Goal: Check status: Check status

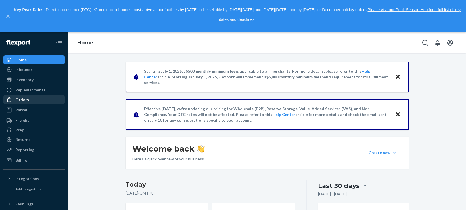
click at [18, 100] on div "Orders" at bounding box center [22, 100] width 14 height 6
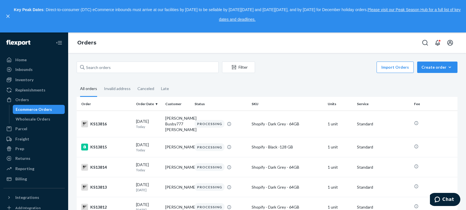
click at [294, 71] on div "Import Orders Create order Ecommerce order Removal order" at bounding box center [358, 67] width 199 height 13
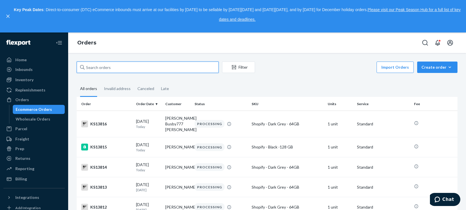
click at [128, 67] on input "text" at bounding box center [148, 66] width 142 height 11
paste input "BJBXB-JHEG"
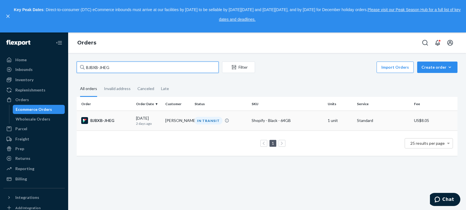
type input "BJBXB-JHEG"
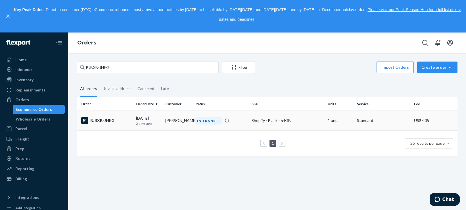
click at [105, 121] on div "BJBXB-JHEG" at bounding box center [106, 120] width 50 height 7
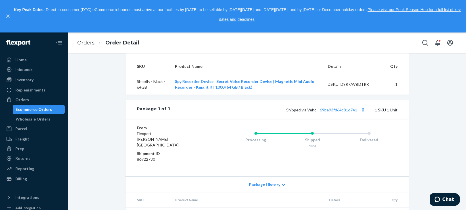
scroll to position [223, 0]
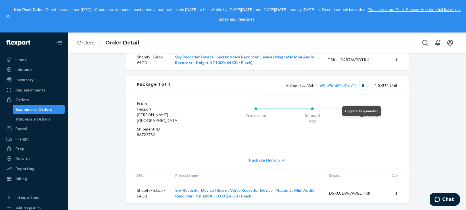
click at [363, 89] on button "Copy tracking number" at bounding box center [363, 84] width 7 height 7
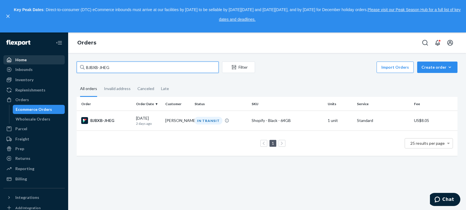
drag, startPoint x: 153, startPoint y: 67, endPoint x: 57, endPoint y: 60, distance: 96.6
click at [44, 62] on div "Home Inbounds Shipping Plans Problems Inventory Products Replenishments Orders …" at bounding box center [233, 120] width 466 height 177
paste input "RJ0KBW1NLE"
type input "RJ0KBW1NLE"
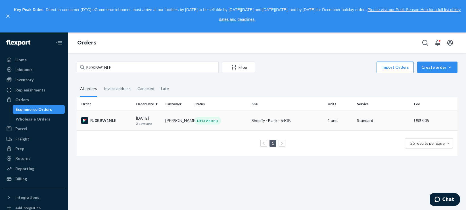
click at [104, 120] on div "RJ0KBW1NLE" at bounding box center [106, 120] width 50 height 7
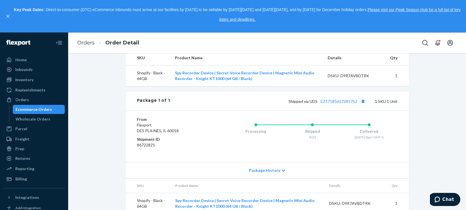
scroll to position [142, 0]
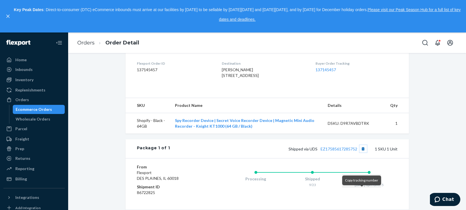
click at [362, 152] on button "Copy tracking number" at bounding box center [363, 148] width 7 height 7
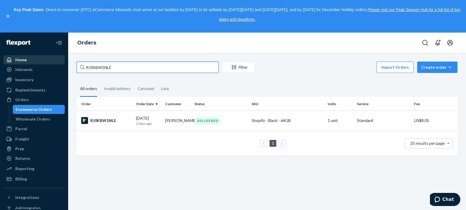
drag, startPoint x: 127, startPoint y: 66, endPoint x: 32, endPoint y: 62, distance: 95.9
click at [48, 65] on div "Home Inbounds Shipping Plans Problems Inventory Products Replenishments Orders …" at bounding box center [233, 120] width 466 height 177
paste input "KCY8BK3GX"
type input "RKCY8BK3GX"
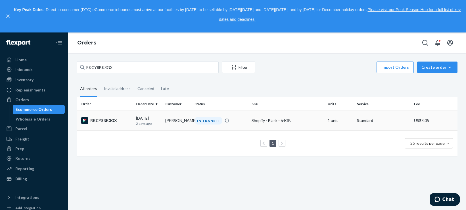
click at [108, 119] on div "RKCY8BK3GX" at bounding box center [106, 120] width 50 height 7
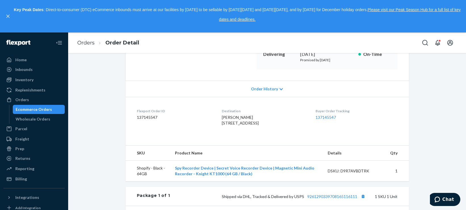
scroll to position [190, 0]
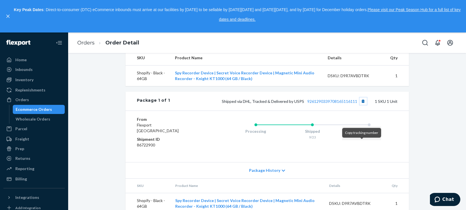
click at [362, 105] on button "Copy tracking number" at bounding box center [363, 100] width 7 height 7
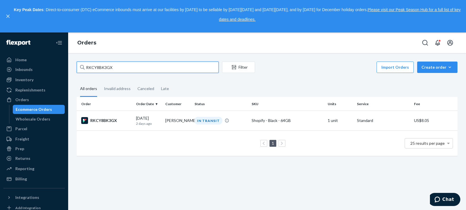
drag, startPoint x: 101, startPoint y: 66, endPoint x: 103, endPoint y: 61, distance: 4.9
click at [48, 64] on div "Home Inbounds Shipping Plans Problems Inventory Products Replenishments Orders …" at bounding box center [233, 120] width 466 height 177
paste input "HJN4LZYHE"
type input "HJN4LZYHEX"
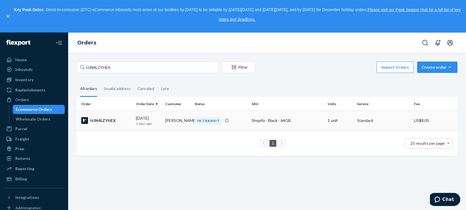
click at [108, 119] on div "HJN4LZYHEX" at bounding box center [106, 120] width 50 height 7
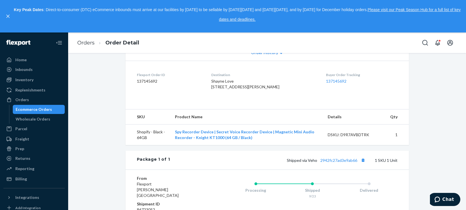
scroll to position [142, 0]
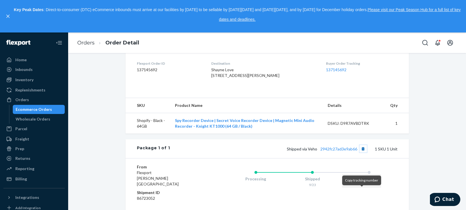
click at [362, 152] on button "Copy tracking number" at bounding box center [363, 148] width 7 height 7
click at [86, 44] on link "Orders" at bounding box center [85, 43] width 17 height 6
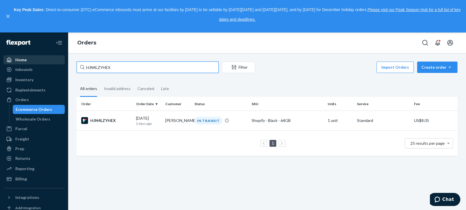
drag, startPoint x: 143, startPoint y: 67, endPoint x: 24, endPoint y: 58, distance: 119.2
click at [20, 59] on div "Home Inbounds Shipping Plans Problems Inventory Products Replenishments Orders …" at bounding box center [233, 120] width 466 height 177
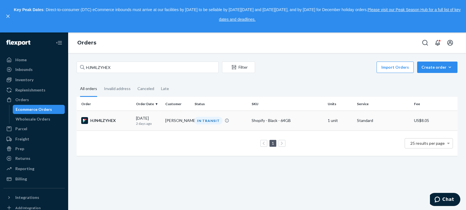
click at [107, 120] on div "HJN4LZYHEX" at bounding box center [106, 120] width 50 height 7
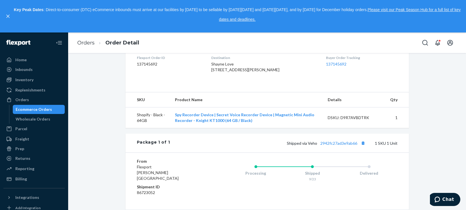
scroll to position [211, 0]
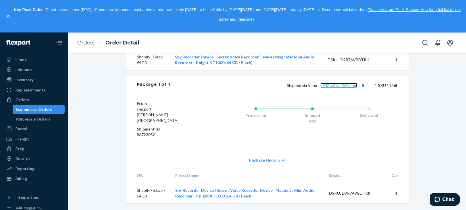
click at [338, 88] on link "2942fc27ad3e9ab66" at bounding box center [339, 85] width 37 height 5
click at [90, 41] on link "Orders" at bounding box center [85, 43] width 17 height 6
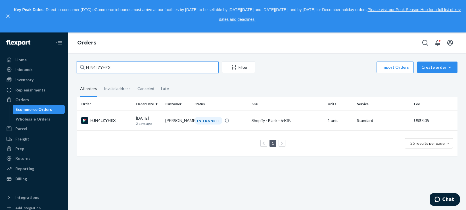
drag, startPoint x: 123, startPoint y: 68, endPoint x: 110, endPoint y: 58, distance: 16.8
click at [70, 68] on div "HJN4LZYHEX Filter Import Orders Create order Ecommerce order Removal order All …" at bounding box center [267, 131] width 398 height 157
paste input "BBY03-807088130995-A"
type input "BBY03-807088130995-A"
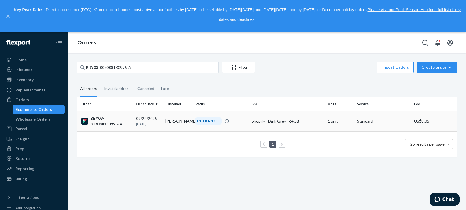
click at [109, 123] on div "BBY03-807088130995-A" at bounding box center [106, 120] width 50 height 11
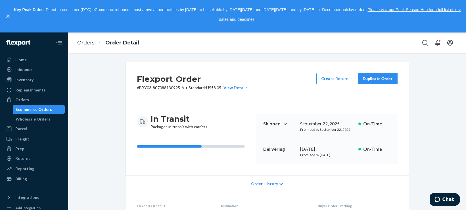
click at [428, 24] on p "Key Peak Dates : Direct-to-consumer (DTC) eCommerce inbounds must arrive at our…" at bounding box center [238, 14] width 448 height 19
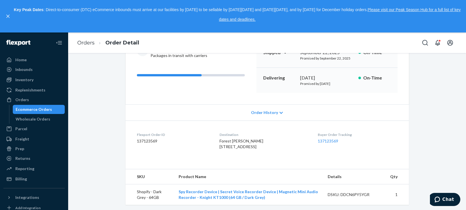
scroll to position [142, 0]
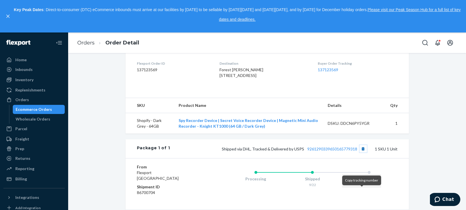
click at [362, 152] on button "Copy tracking number" at bounding box center [363, 148] width 7 height 7
click at [82, 44] on link "Orders" at bounding box center [85, 43] width 17 height 6
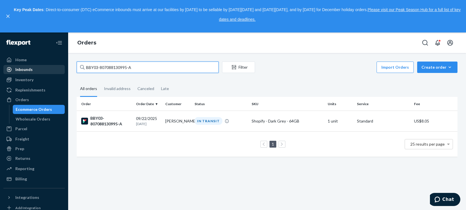
drag, startPoint x: 46, startPoint y: 68, endPoint x: 49, endPoint y: 67, distance: 3.6
click at [47, 68] on div "Home Inbounds Shipping Plans Problems Inventory Products Replenishments Orders …" at bounding box center [233, 120] width 466 height 177
paste input "717337"
type input "BBY03-807088717337-A"
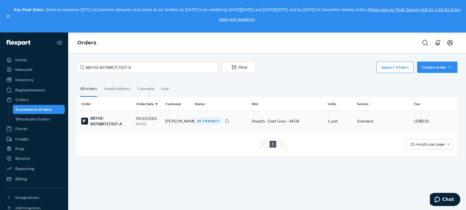
click at [108, 124] on div "BBY03-807088717337-A" at bounding box center [106, 120] width 50 height 11
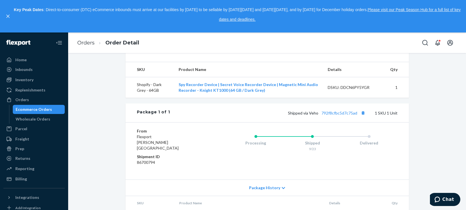
scroll to position [190, 0]
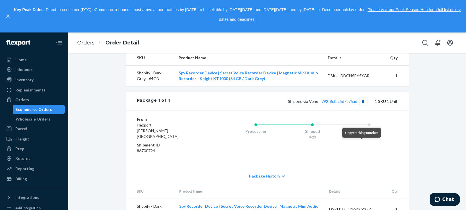
click at [362, 105] on button "Copy tracking number" at bounding box center [363, 100] width 7 height 7
click at [336, 103] on link "792f8cfbc5d7c75ad" at bounding box center [340, 101] width 36 height 5
click at [86, 45] on link "Orders" at bounding box center [85, 43] width 17 height 6
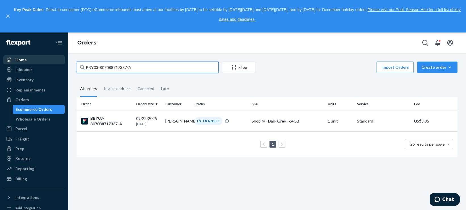
drag, startPoint x: 120, startPoint y: 67, endPoint x: 54, endPoint y: 64, distance: 66.1
click at [51, 65] on div "Home Inbounds Shipping Plans Problems Inventory Products Replenishments Orders …" at bounding box center [233, 120] width 466 height 177
paste input "83895"
type input "BBY03-807088783895-A"
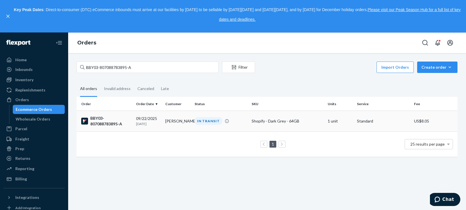
click at [104, 124] on div "BBY03-807088783895-A" at bounding box center [106, 120] width 50 height 11
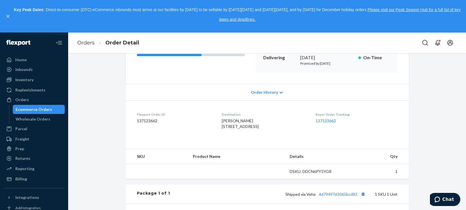
scroll to position [142, 0]
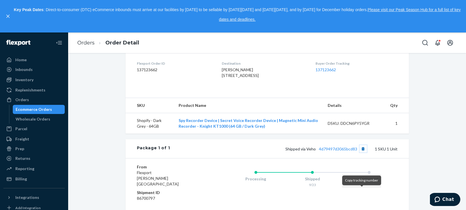
click at [362, 152] on button "Copy tracking number" at bounding box center [363, 148] width 7 height 7
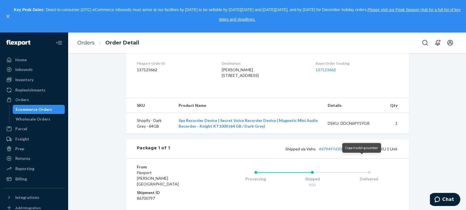
click at [361, 152] on button "Copy tracking number" at bounding box center [363, 148] width 7 height 7
click at [342, 151] on link "4d79497d3065bcd83" at bounding box center [338, 148] width 38 height 5
click at [93, 43] on link "Orders" at bounding box center [85, 43] width 17 height 6
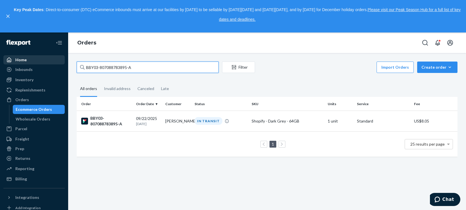
drag, startPoint x: 136, startPoint y: 69, endPoint x: 35, endPoint y: 63, distance: 101.1
click at [36, 63] on div "Home Inbounds Shipping Plans Problems Inventory Products Replenishments Orders …" at bounding box center [233, 120] width 466 height 177
paste input "9086757"
type input "BBY03-807089086757-A"
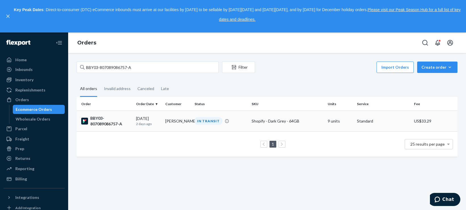
click at [104, 122] on div "BBY03-807089086757-A" at bounding box center [106, 120] width 50 height 11
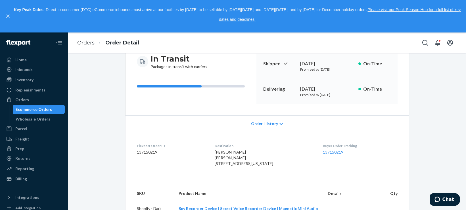
scroll to position [142, 0]
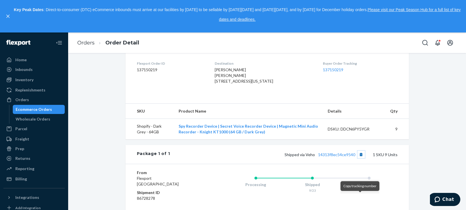
click at [360, 158] on button "Copy tracking number" at bounding box center [361, 153] width 7 height 7
drag, startPoint x: 457, startPoint y: 26, endPoint x: 407, endPoint y: 62, distance: 61.8
click at [457, 26] on div "Key Peak Dates : Direct-to-consumer (DTC) eCommerce inbounds must arrive at our…" at bounding box center [238, 16] width 448 height 22
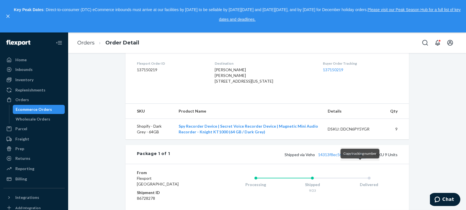
click at [361, 158] on button "Copy tracking number" at bounding box center [361, 153] width 7 height 7
click at [339, 157] on link "14313f8ec54ce9540" at bounding box center [336, 154] width 37 height 5
click at [85, 44] on link "Orders" at bounding box center [85, 43] width 17 height 6
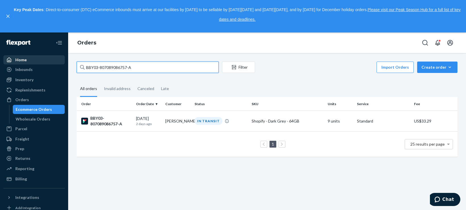
drag, startPoint x: 142, startPoint y: 66, endPoint x: 33, endPoint y: 64, distance: 108.9
click at [32, 64] on div "Home Inbounds Shipping Plans Problems Inventory Products Replenishments Orders …" at bounding box center [233, 120] width 466 height 177
paste input "12893"
type input "BBY03-807089128937-A"
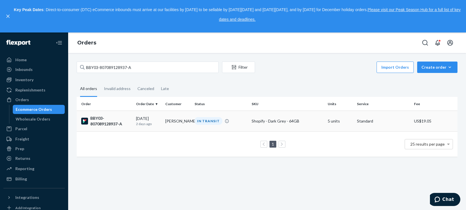
click at [107, 123] on div "BBY03-807089128937-A" at bounding box center [106, 120] width 50 height 11
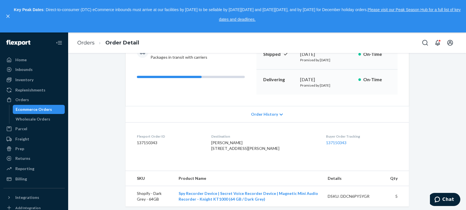
scroll to position [164, 0]
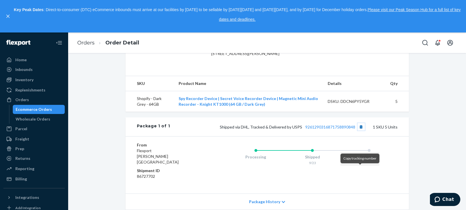
click at [360, 130] on button "Copy tracking number" at bounding box center [361, 126] width 7 height 7
click at [83, 43] on link "Orders" at bounding box center [85, 43] width 17 height 6
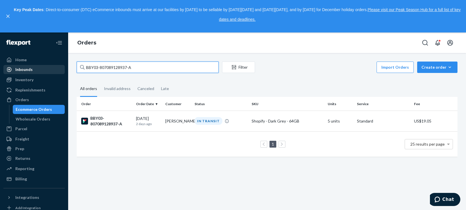
drag, startPoint x: 136, startPoint y: 68, endPoint x: 50, endPoint y: 68, distance: 86.1
click at [50, 68] on div "Home Inbounds Shipping Plans Problems Inventory Products Replenishments Orders …" at bounding box center [233, 120] width 466 height 177
paste input "30248"
type input "BBY03-807089130248-A"
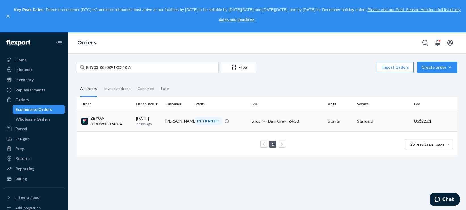
click at [111, 123] on div "BBY03-807089130248-A" at bounding box center [106, 120] width 50 height 11
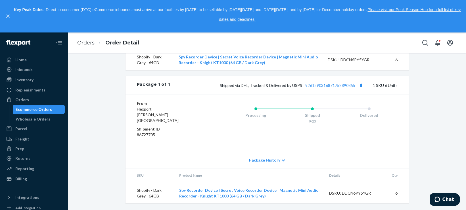
scroll to position [217, 0]
click at [360, 89] on button "Copy tracking number" at bounding box center [361, 84] width 7 height 7
click at [83, 44] on link "Orders" at bounding box center [85, 43] width 17 height 6
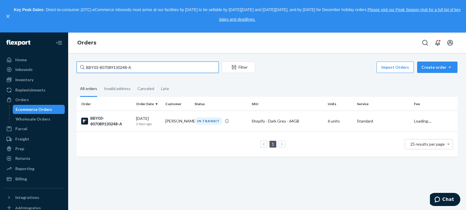
drag, startPoint x: 173, startPoint y: 67, endPoint x: 165, endPoint y: 67, distance: 8.2
click at [172, 67] on input "BBY03-807089130248-A" at bounding box center [148, 66] width 142 height 11
drag, startPoint x: 162, startPoint y: 67, endPoint x: 11, endPoint y: 59, distance: 150.9
click at [6, 63] on div "Home Inbounds Shipping Plans Problems Inventory Products Replenishments Orders …" at bounding box center [233, 120] width 466 height 177
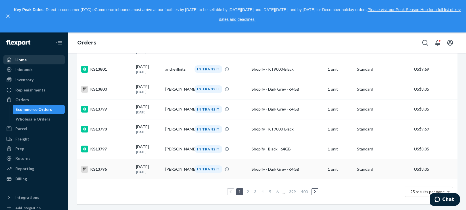
scroll to position [453, 0]
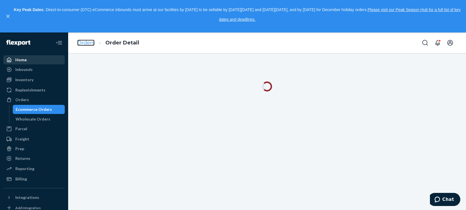
click at [89, 43] on link "Orders" at bounding box center [85, 43] width 17 height 6
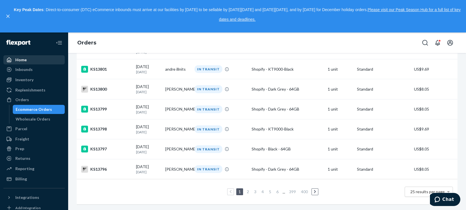
click at [419, 189] on span "25 results per page" at bounding box center [428, 191] width 34 height 5
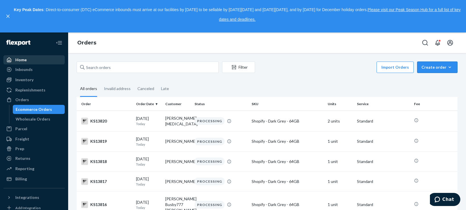
click at [439, 66] on div "Create order" at bounding box center [438, 67] width 32 height 6
drag, startPoint x: 403, startPoint y: 80, endPoint x: 401, endPoint y: 68, distance: 12.5
click at [401, 67] on button "Import Orders" at bounding box center [395, 66] width 37 height 11
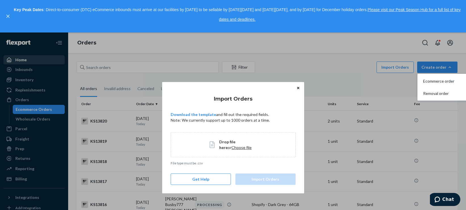
click at [232, 148] on span "Choose file" at bounding box center [242, 146] width 20 height 5
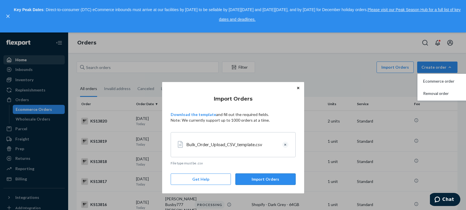
click at [254, 179] on button "Import Orders" at bounding box center [266, 178] width 60 height 11
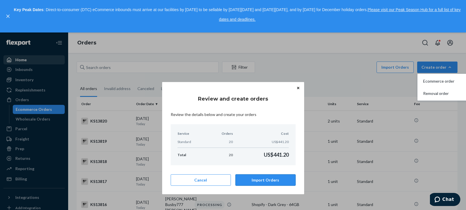
click at [259, 178] on button "Import Orders" at bounding box center [266, 179] width 60 height 11
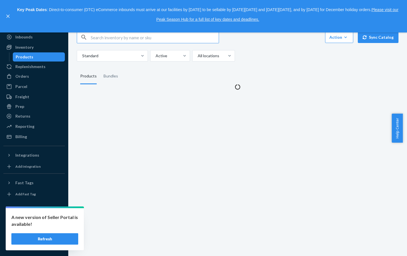
click at [35, 241] on button "Refresh" at bounding box center [44, 238] width 67 height 11
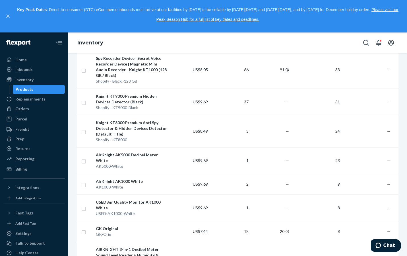
scroll to position [516, 0]
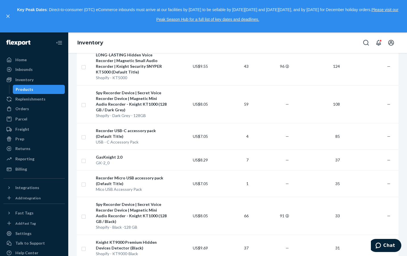
scroll to position [184, 0]
